Goal: Find specific page/section: Find specific page/section

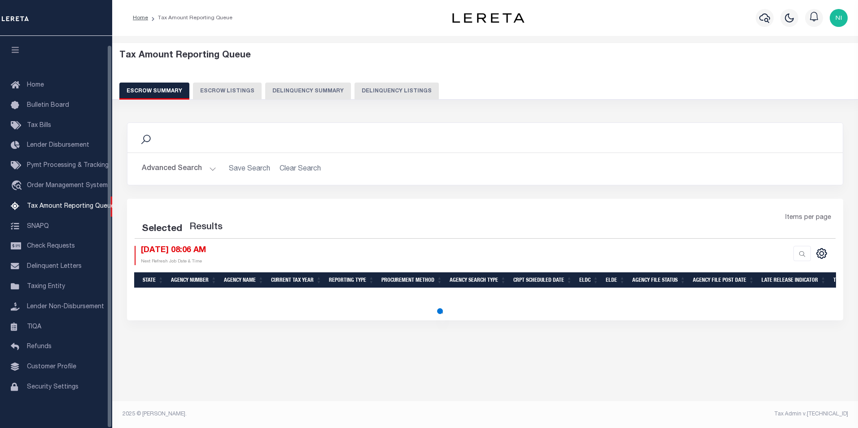
select select "100"
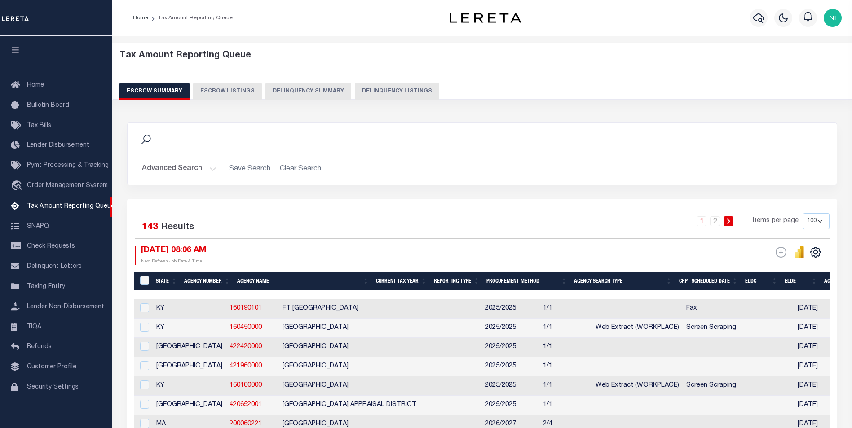
scroll to position [9, 0]
click at [817, 221] on select "10 25 50 100 500" at bounding box center [816, 221] width 26 height 16
select select "500"
click at [803, 213] on select "10 25 50 100 500" at bounding box center [816, 221] width 26 height 16
click at [762, 284] on th "ELDC" at bounding box center [764, 281] width 40 height 18
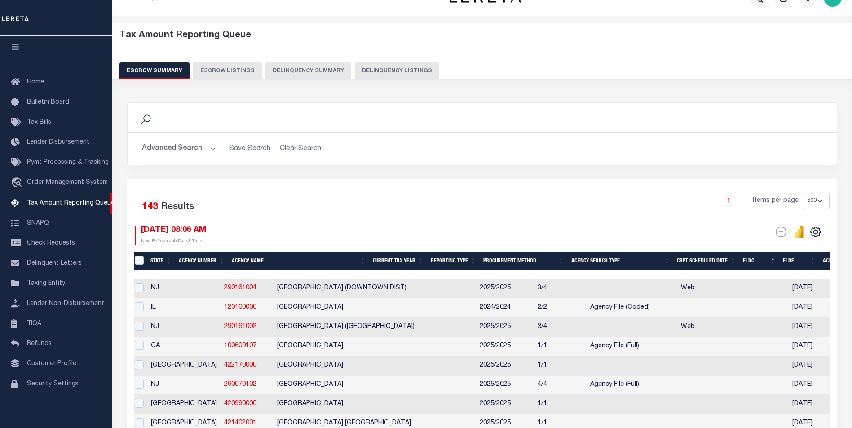
scroll to position [0, 0]
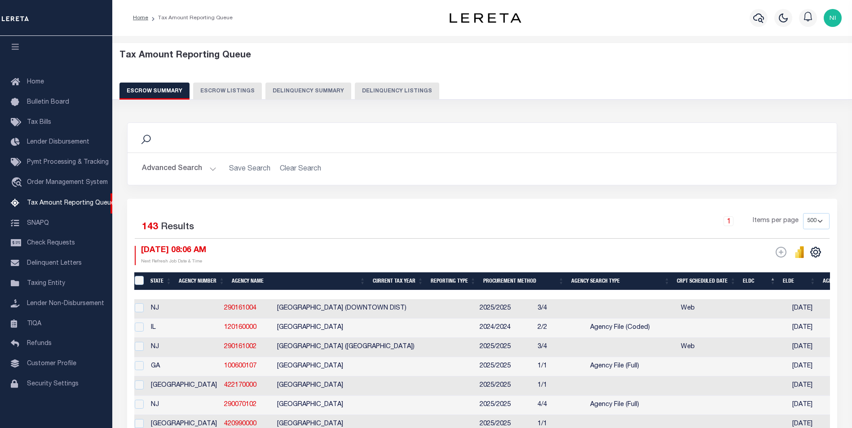
click at [210, 170] on button "Advanced Search" at bounding box center [179, 169] width 75 height 18
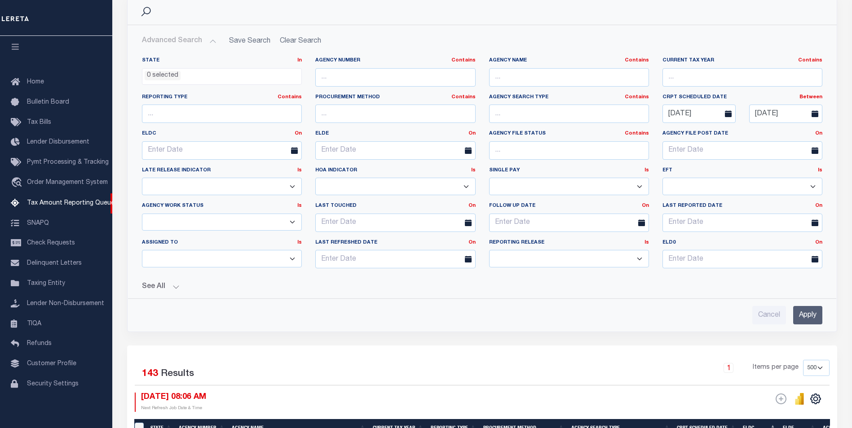
scroll to position [135, 0]
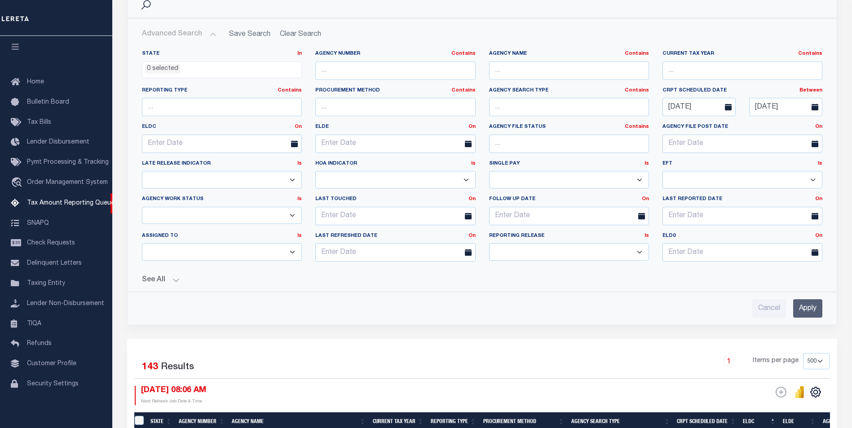
click at [175, 281] on button "See All" at bounding box center [482, 280] width 680 height 9
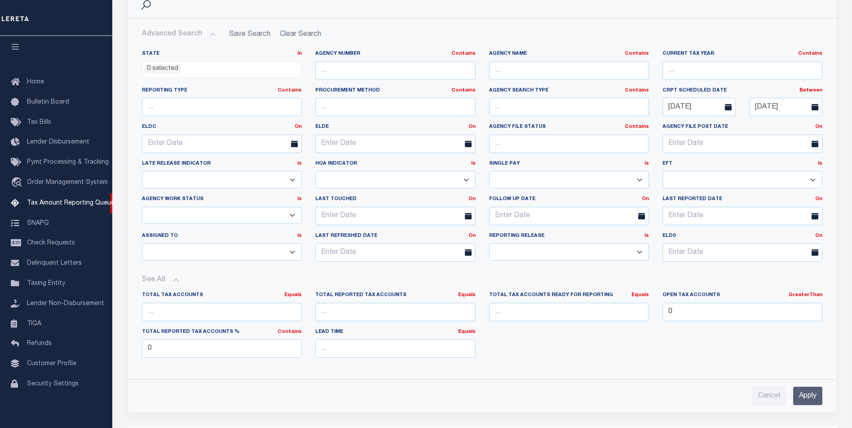
click at [809, 395] on input "Apply" at bounding box center [807, 396] width 29 height 18
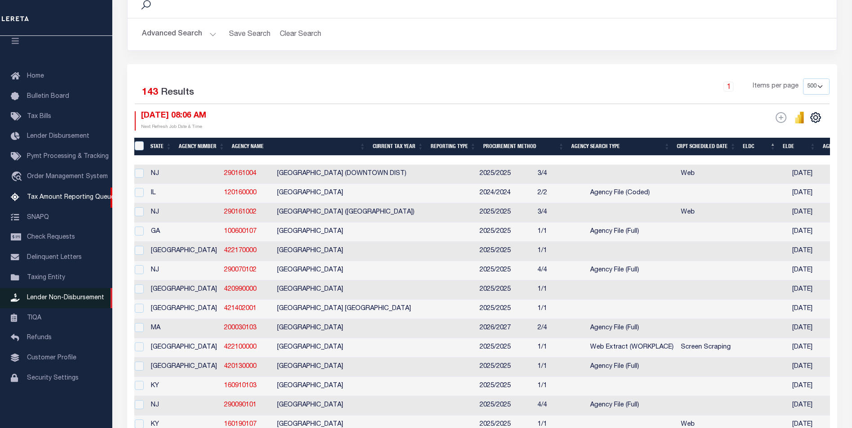
click at [78, 301] on span "Lender Non-Disbursement" at bounding box center [65, 298] width 77 height 6
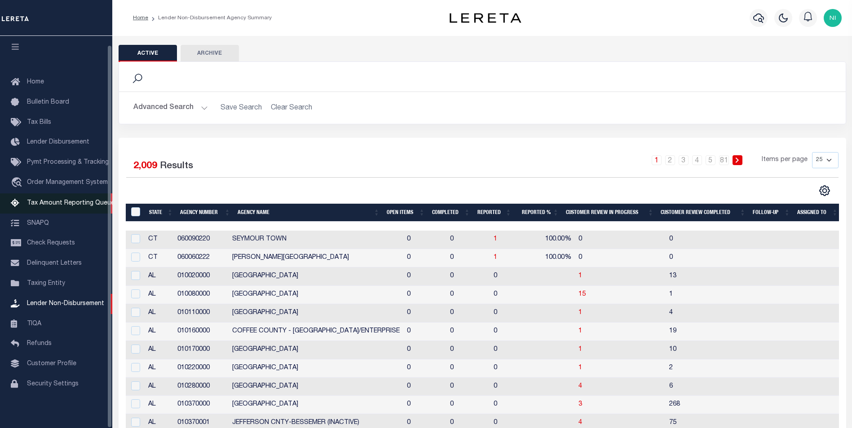
click at [51, 202] on span "Tax Amount Reporting Queue" at bounding box center [71, 203] width 88 height 6
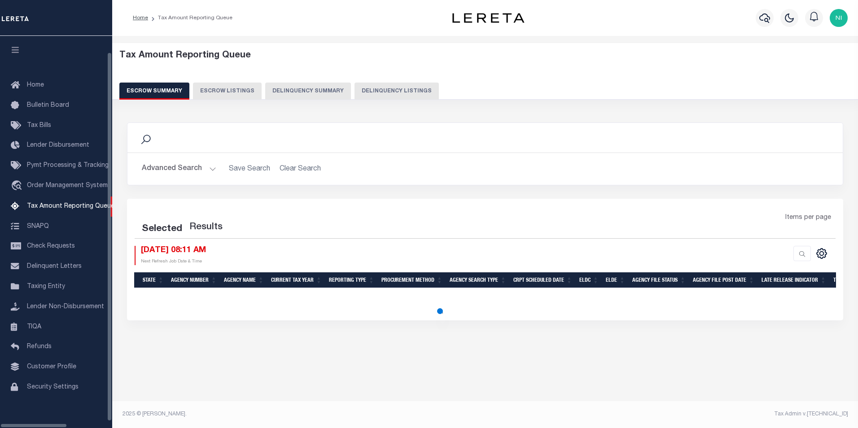
select select "500"
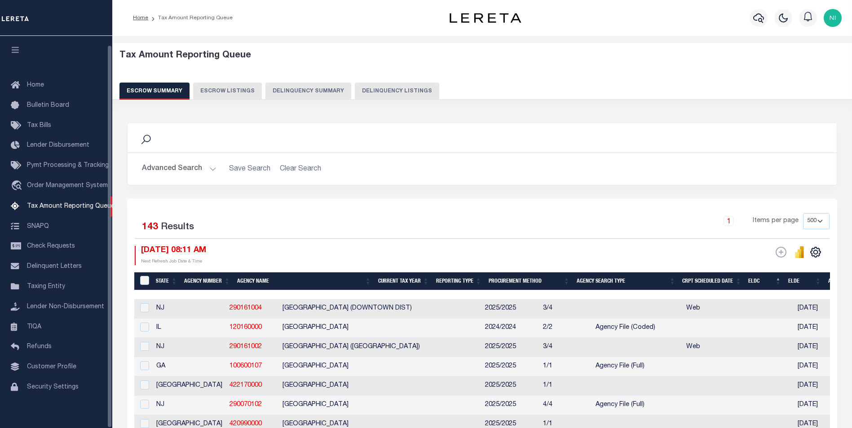
scroll to position [9, 0]
